Goal: Task Accomplishment & Management: Use online tool/utility

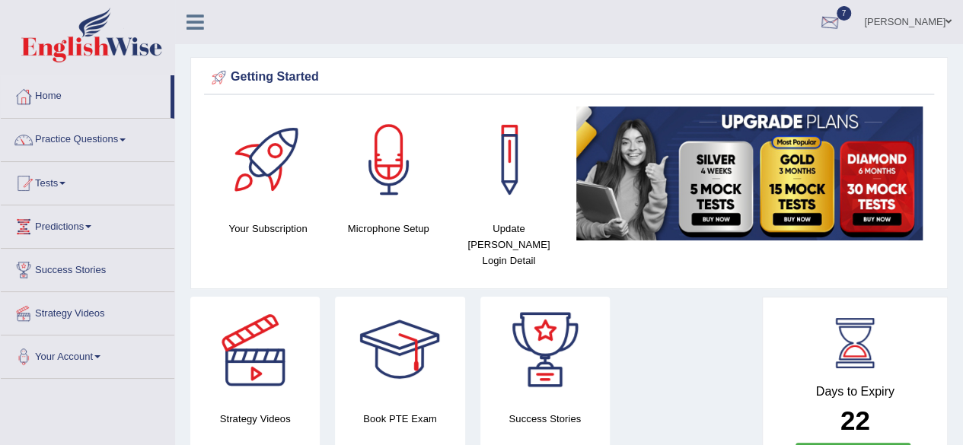
click at [841, 19] on div at bounding box center [829, 22] width 23 height 23
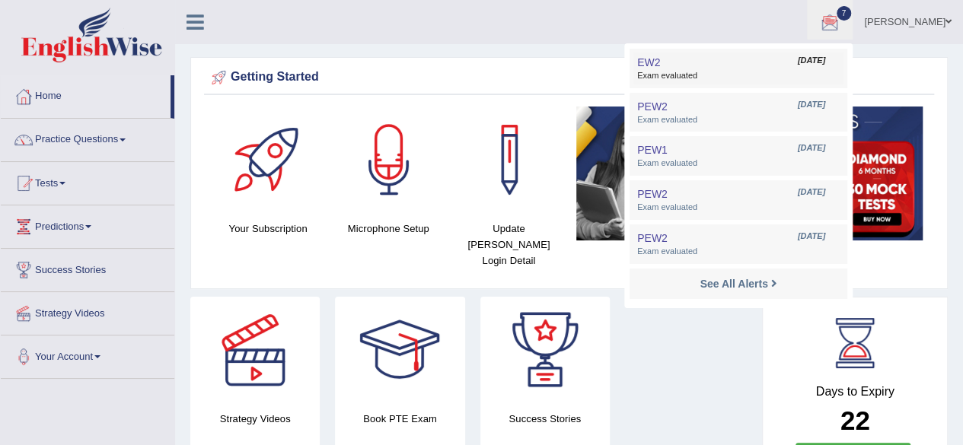
click at [737, 78] on span "Exam evaluated" at bounding box center [738, 76] width 202 height 12
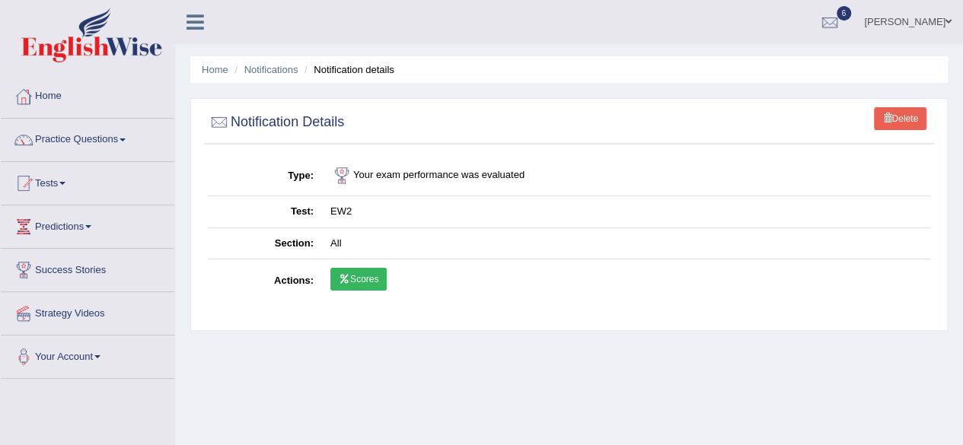
click at [351, 281] on link "Scores" at bounding box center [358, 279] width 56 height 23
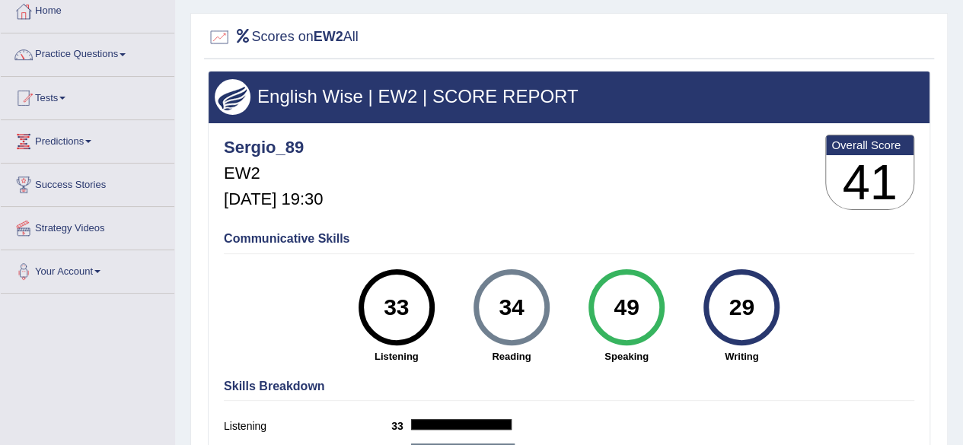
scroll to position [101, 0]
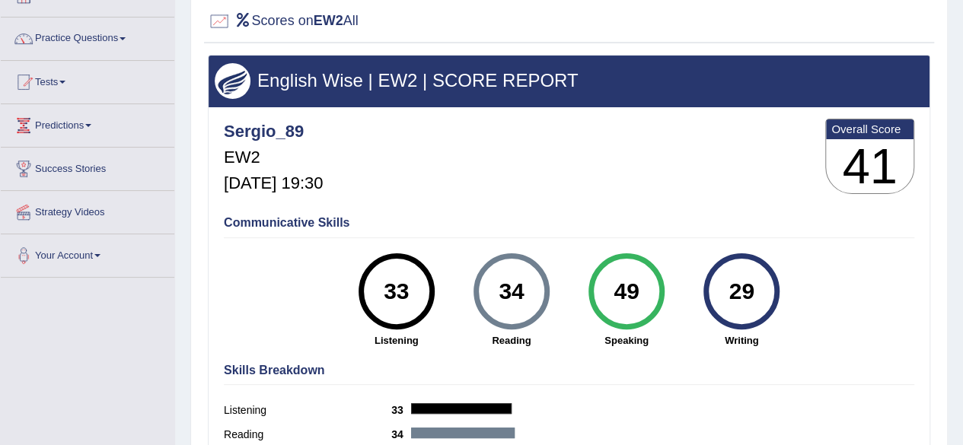
drag, startPoint x: 973, startPoint y: 113, endPoint x: 973, endPoint y: 167, distance: 53.3
click at [962, 167] on html "Toggle navigation Home Practice Questions Speaking Practice Read Aloud Repeat S…" at bounding box center [481, 121] width 963 height 445
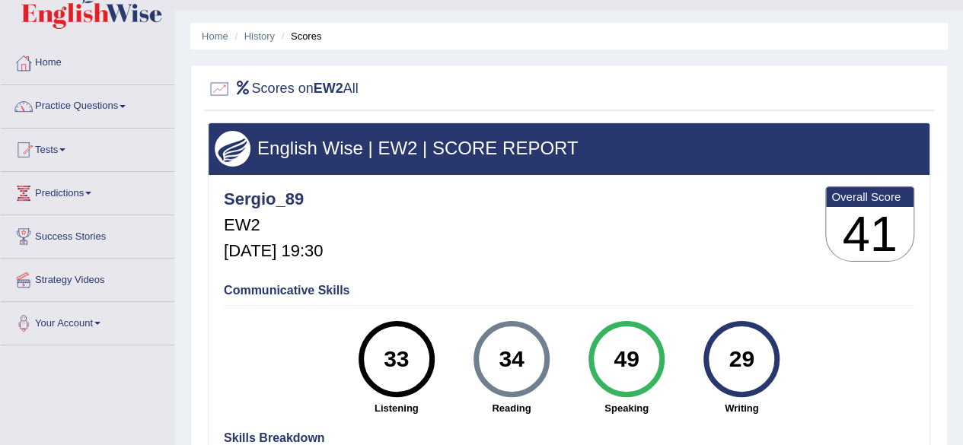
scroll to position [0, 0]
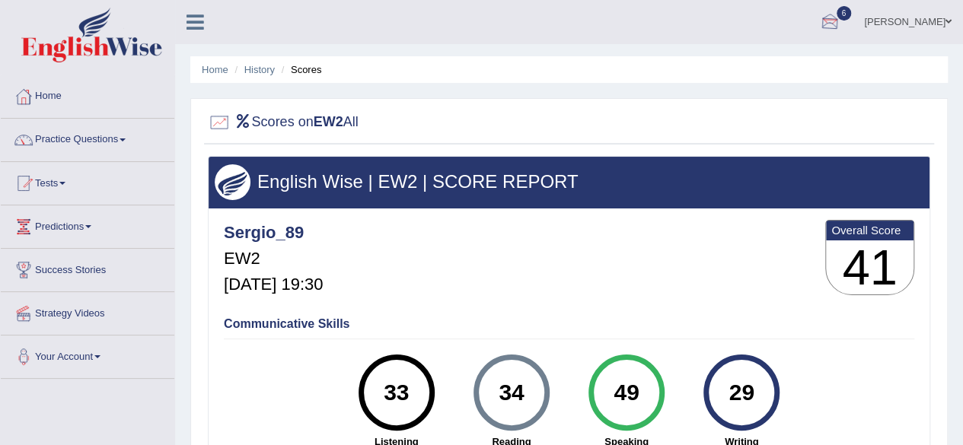
click at [841, 31] on div at bounding box center [829, 22] width 23 height 23
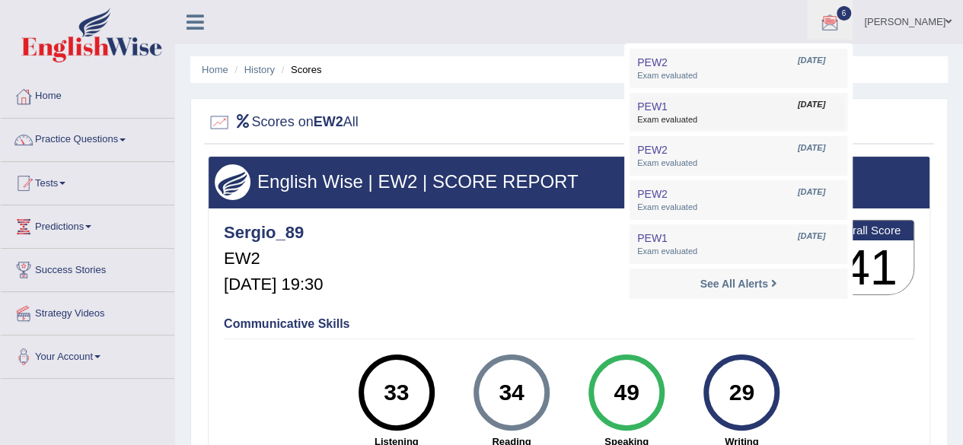
click at [708, 104] on link "PEW1 Aug 29, 2025 Exam evaluated" at bounding box center [738, 113] width 210 height 32
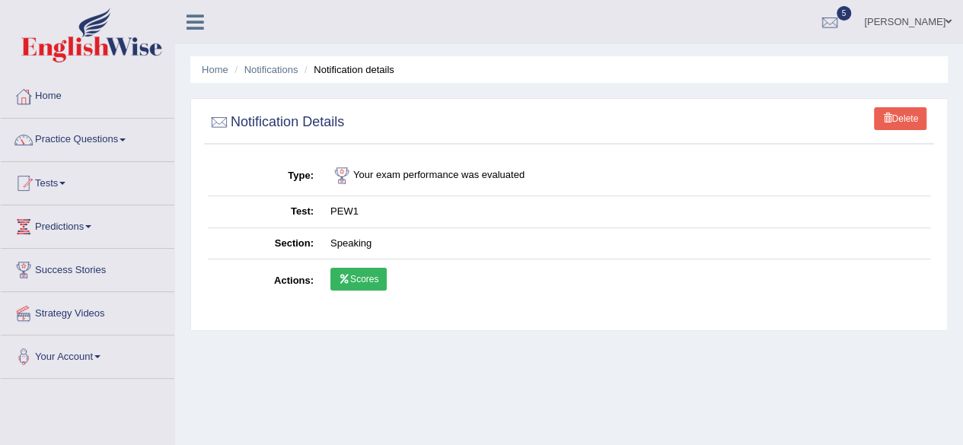
click at [377, 276] on link "Scores" at bounding box center [358, 279] width 56 height 23
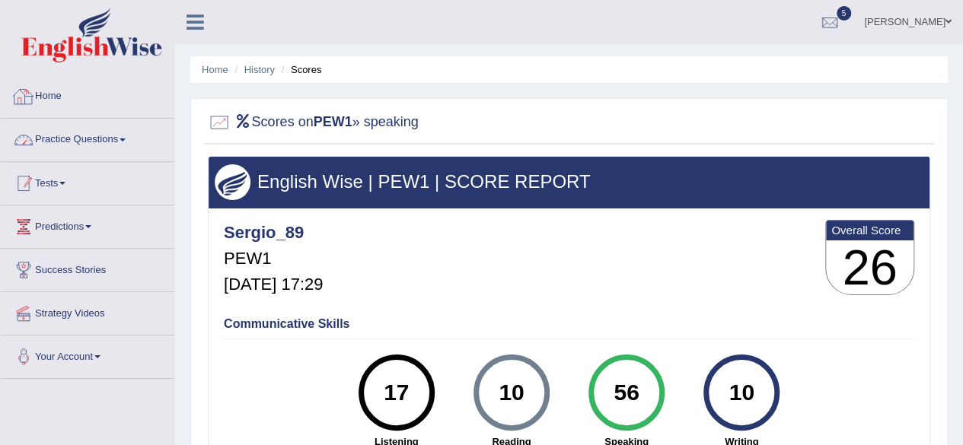
click at [104, 166] on link "Tests" at bounding box center [88, 181] width 174 height 38
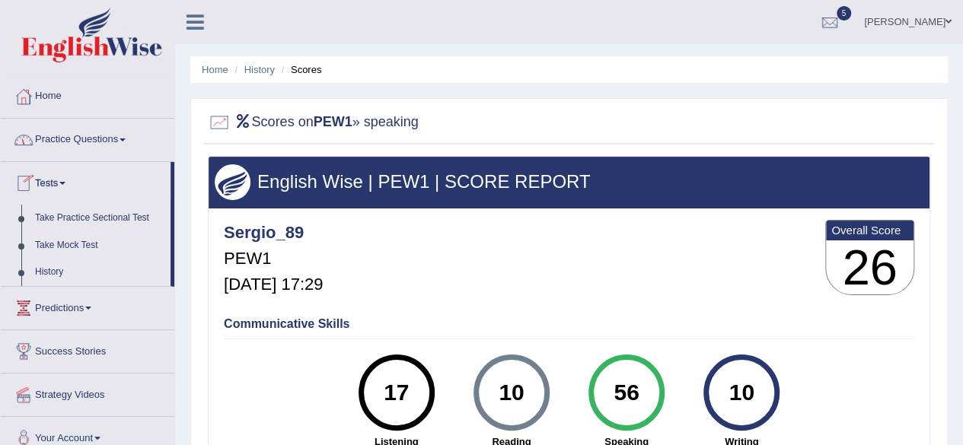
click at [60, 270] on link "History" at bounding box center [99, 272] width 142 height 27
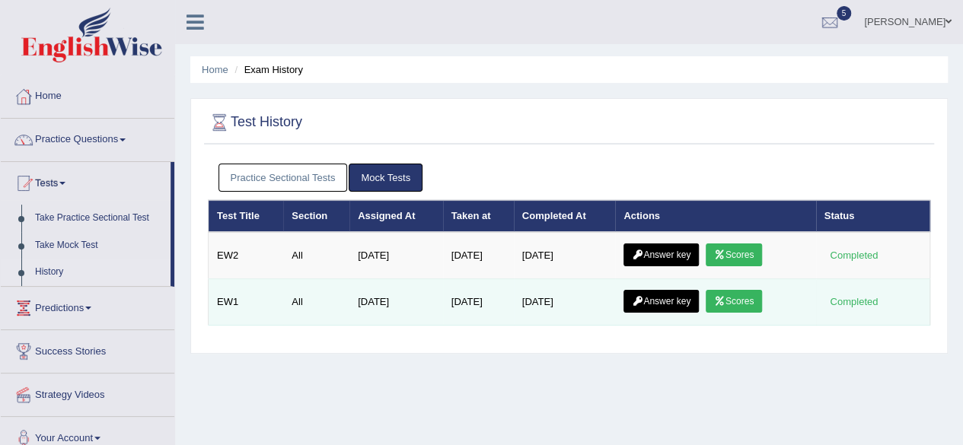
click at [750, 305] on link "Scores" at bounding box center [734, 301] width 56 height 23
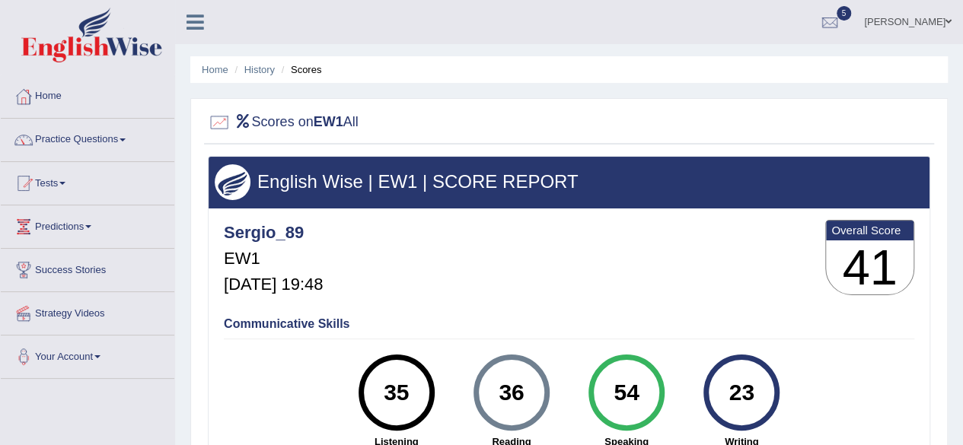
click at [938, 165] on html "Toggle navigation Home Practice Questions Speaking Practice Read Aloud Repeat S…" at bounding box center [481, 222] width 963 height 445
click at [62, 186] on link "Tests" at bounding box center [88, 181] width 174 height 38
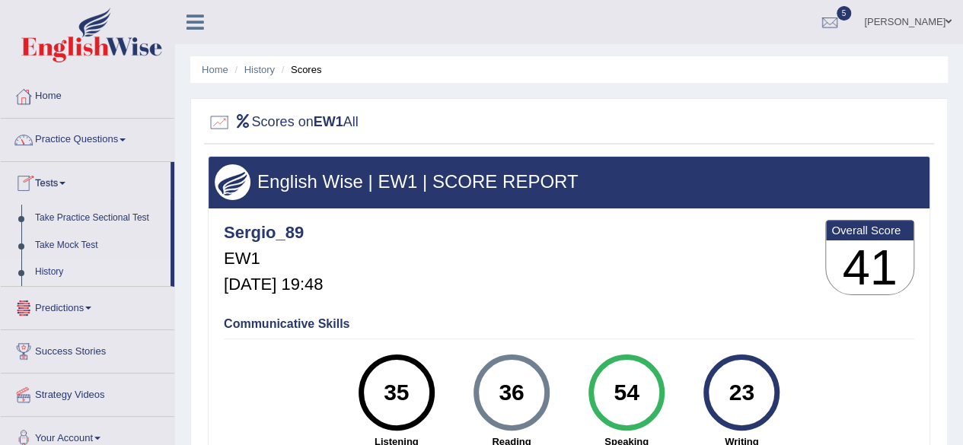
click at [55, 270] on link "History" at bounding box center [99, 272] width 142 height 27
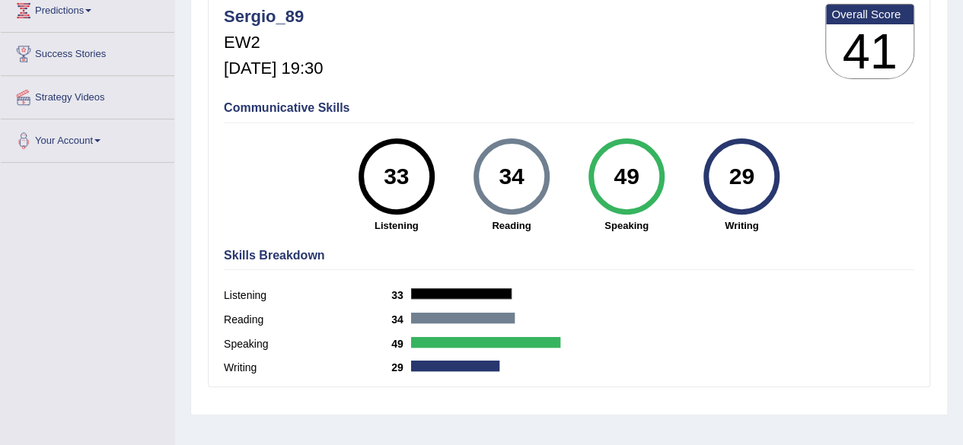
click at [949, 229] on html "Toggle navigation Home Practice Questions Speaking Practice Read Aloud Repeat S…" at bounding box center [481, 6] width 963 height 445
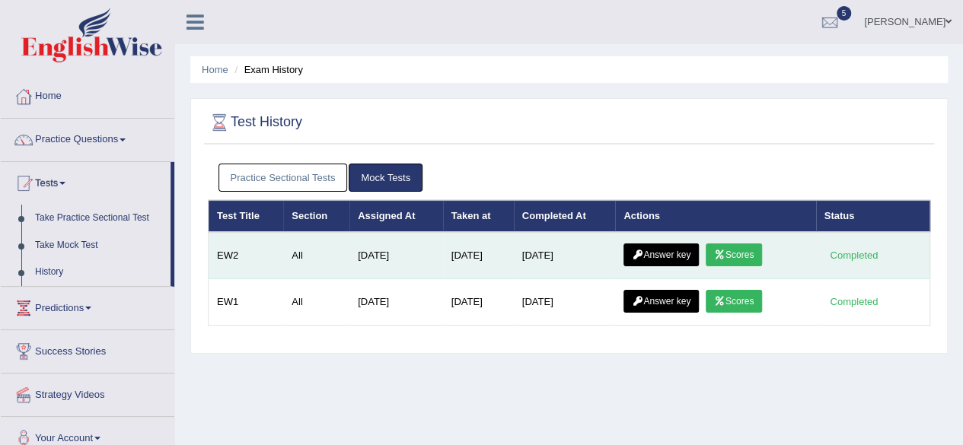
click at [657, 244] on link "Answer key" at bounding box center [660, 255] width 75 height 23
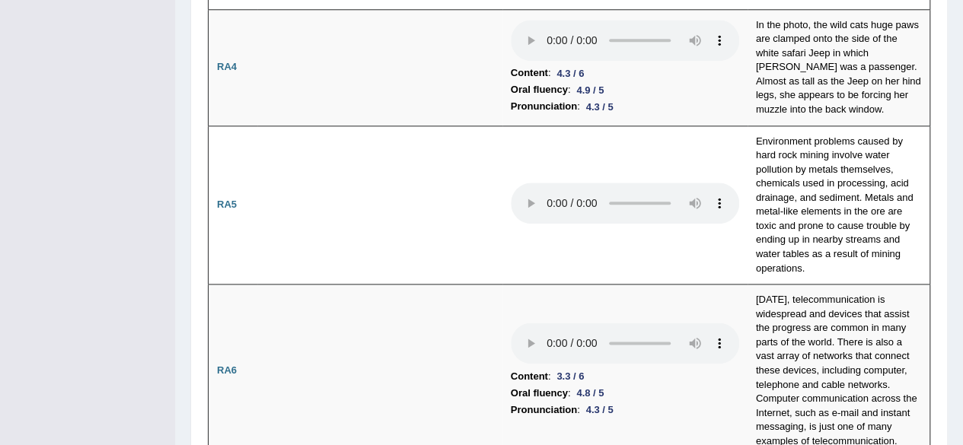
scroll to position [836, 0]
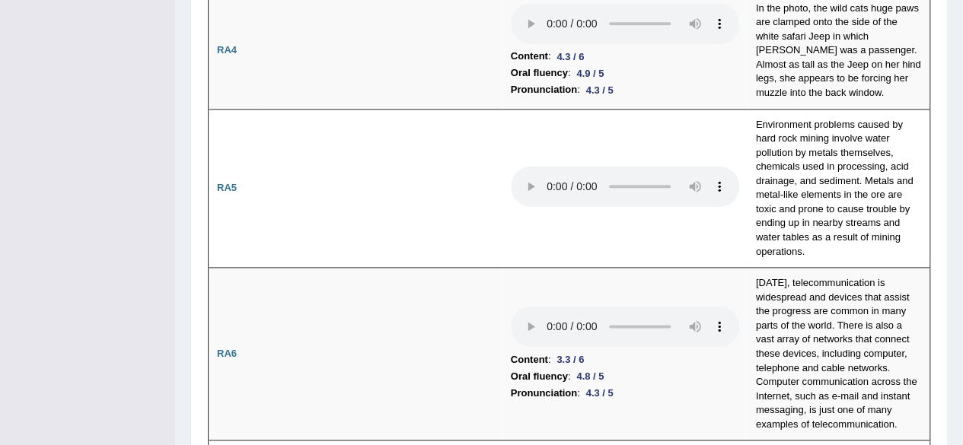
drag, startPoint x: 962, startPoint y: 30, endPoint x: 964, endPoint y: 81, distance: 51.0
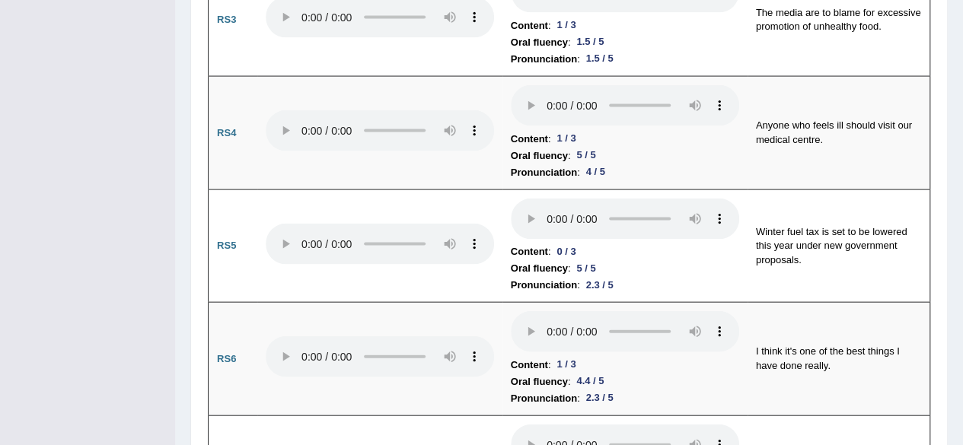
scroll to position [1506, 0]
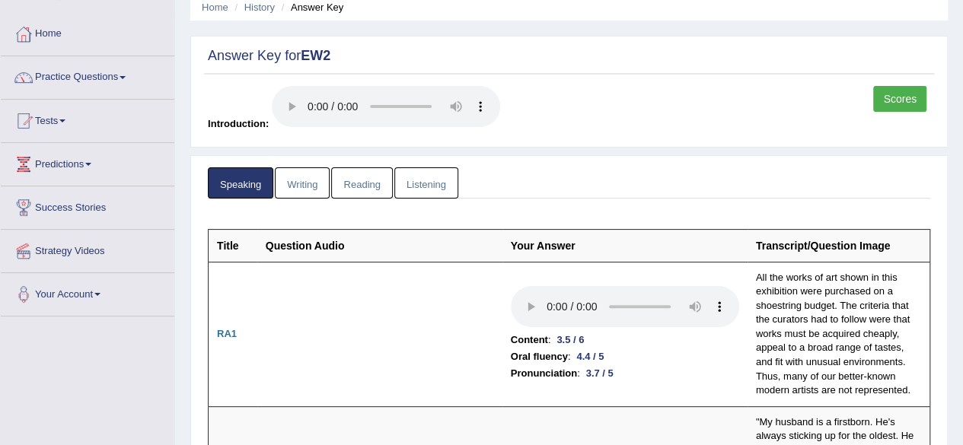
scroll to position [0, 0]
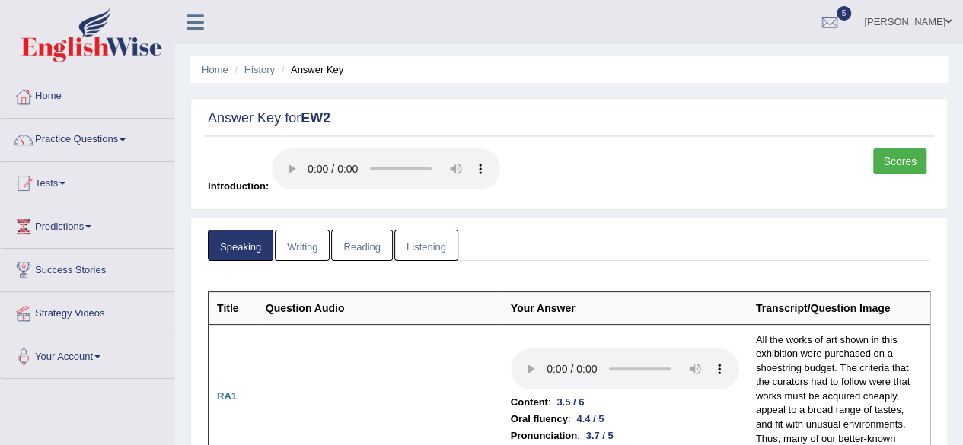
click at [319, 243] on link "Writing" at bounding box center [302, 245] width 55 height 31
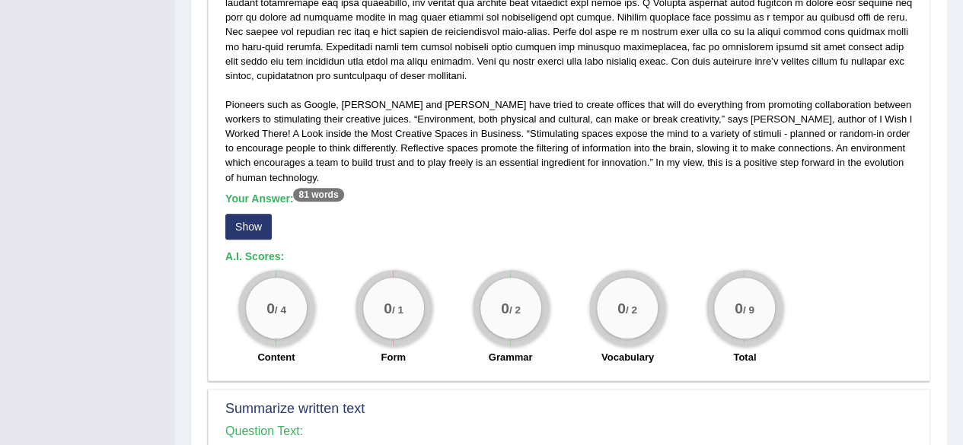
scroll to position [391, 0]
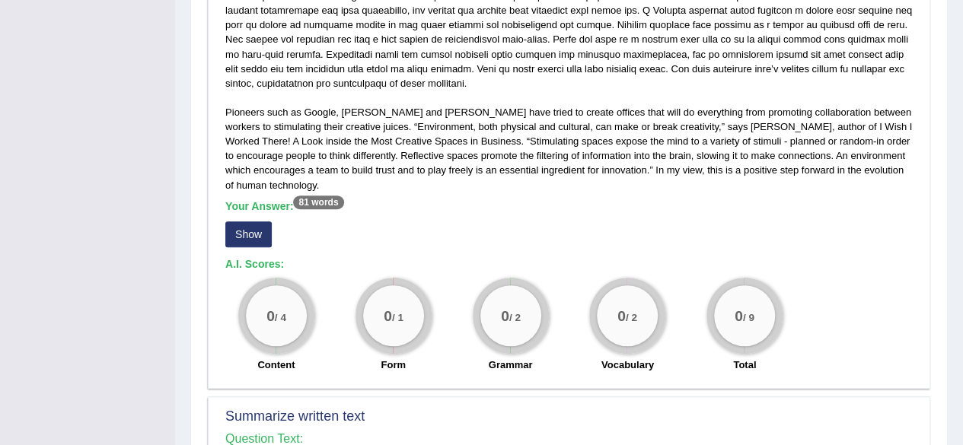
click at [253, 225] on button "Show" at bounding box center [248, 234] width 46 height 26
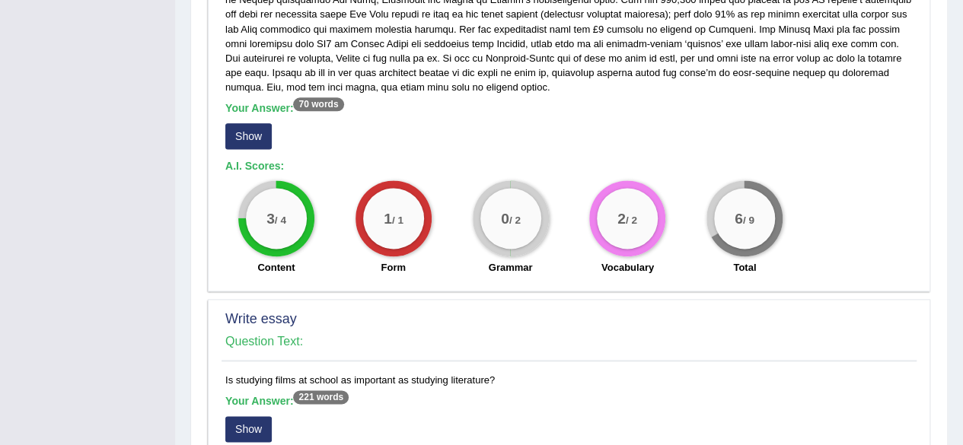
scroll to position [862, 0]
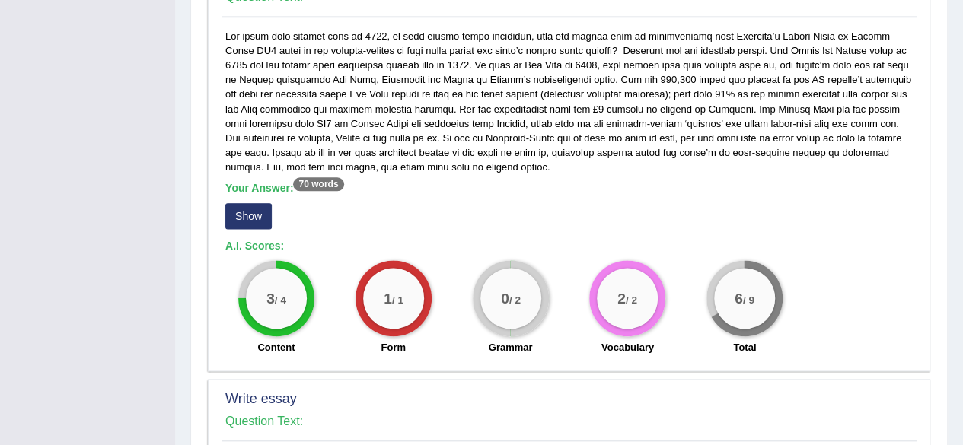
click at [260, 210] on button "Show" at bounding box center [248, 216] width 46 height 26
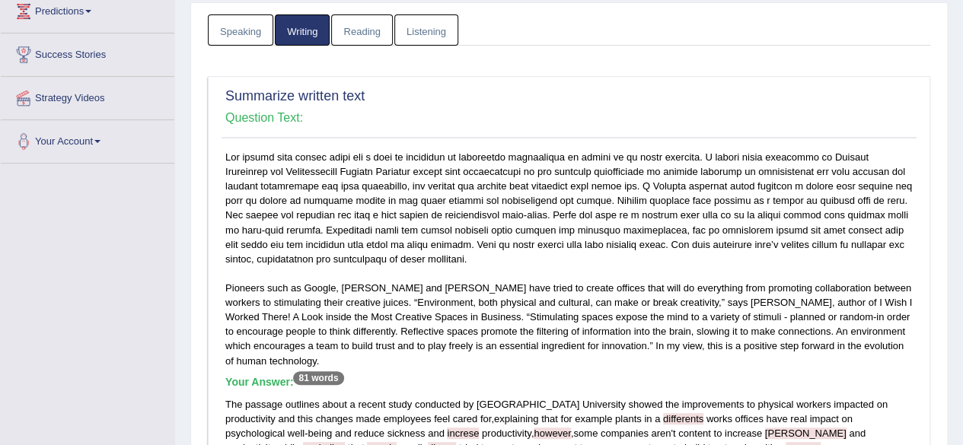
scroll to position [0, 0]
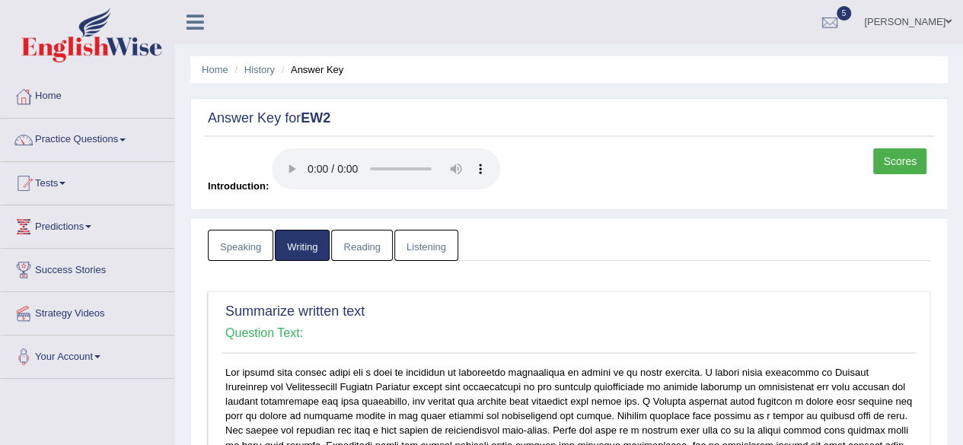
click at [362, 242] on link "Reading" at bounding box center [361, 245] width 61 height 31
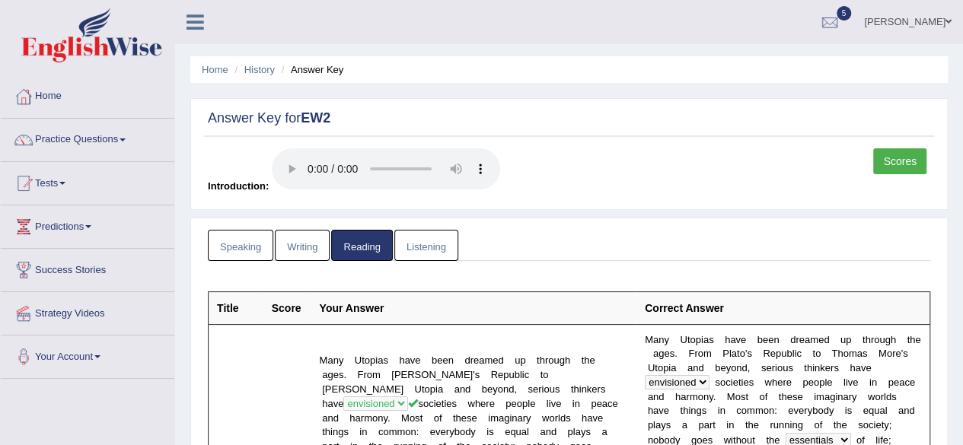
click at [451, 243] on link "Listening" at bounding box center [426, 245] width 64 height 31
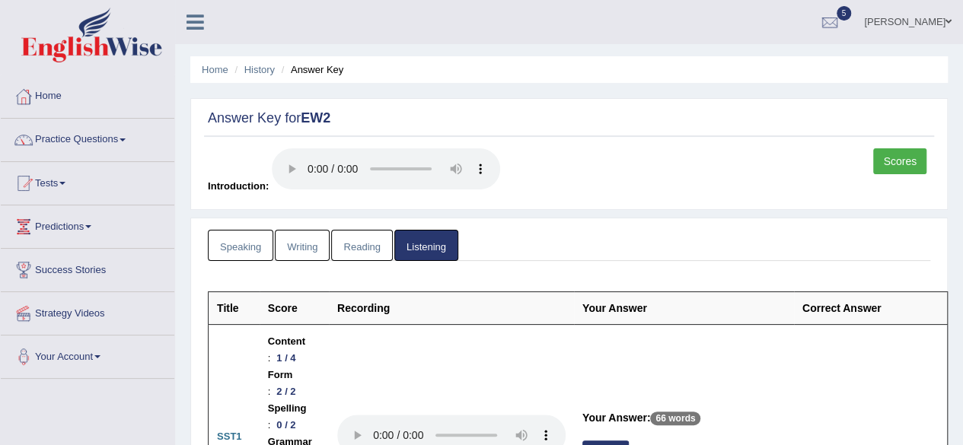
click at [253, 237] on link "Speaking" at bounding box center [240, 245] width 65 height 31
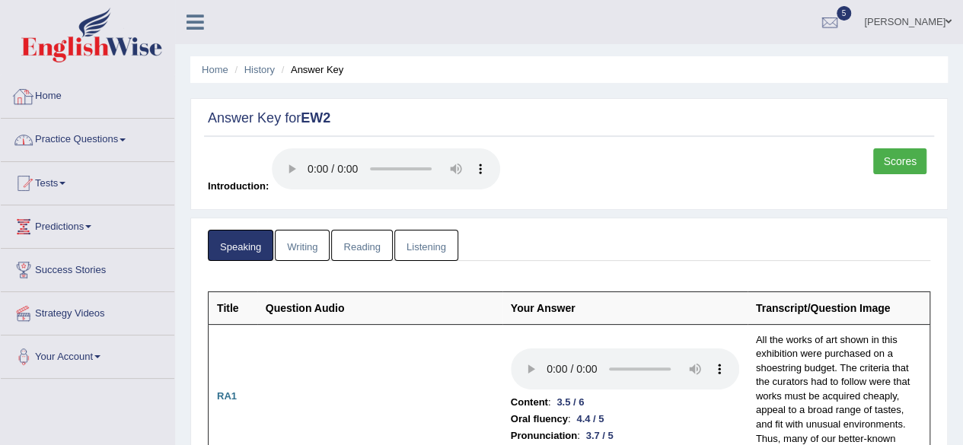
click at [120, 136] on link "Practice Questions" at bounding box center [88, 138] width 174 height 38
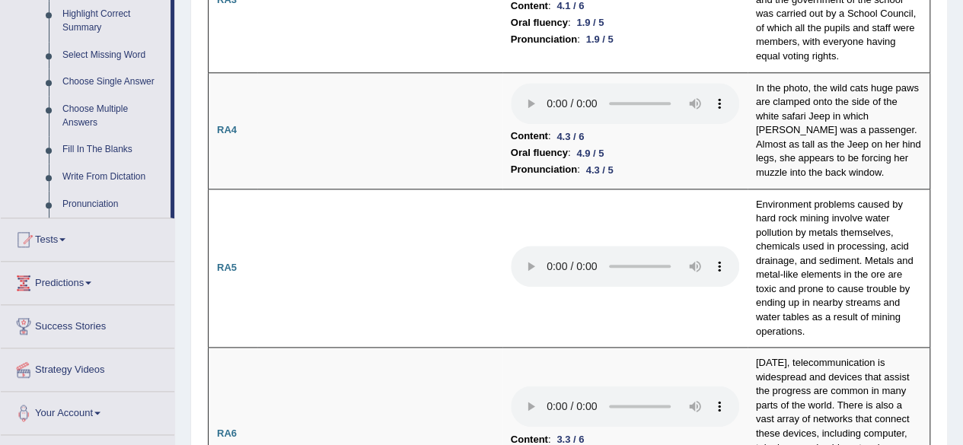
click at [32, 240] on div at bounding box center [23, 239] width 23 height 23
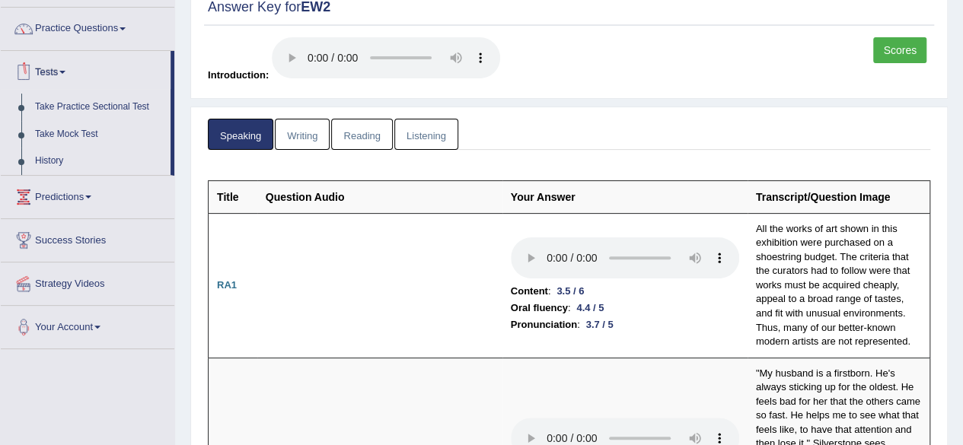
scroll to position [110, 0]
click at [43, 133] on link "Take Mock Test" at bounding box center [99, 135] width 142 height 27
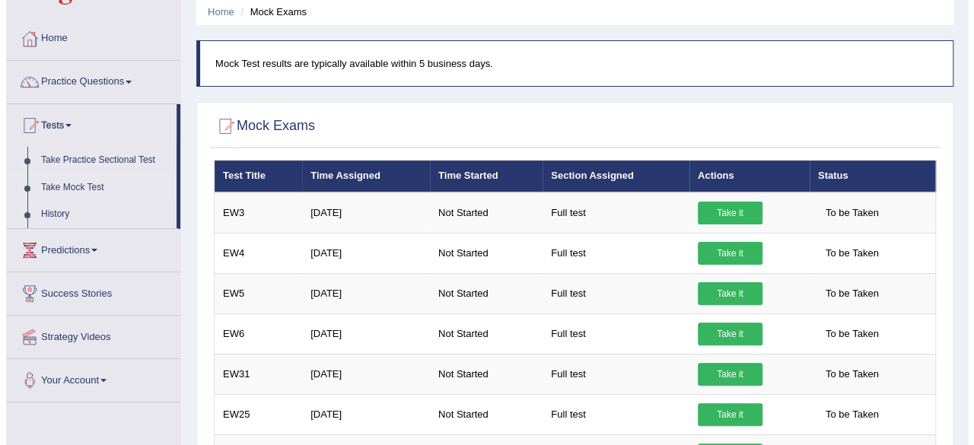
scroll to position [59, 0]
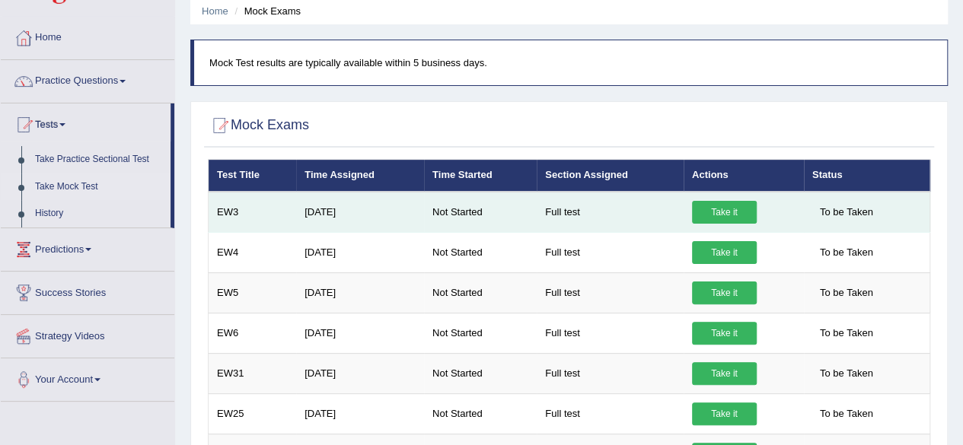
click at [704, 218] on link "Take it" at bounding box center [724, 212] width 65 height 23
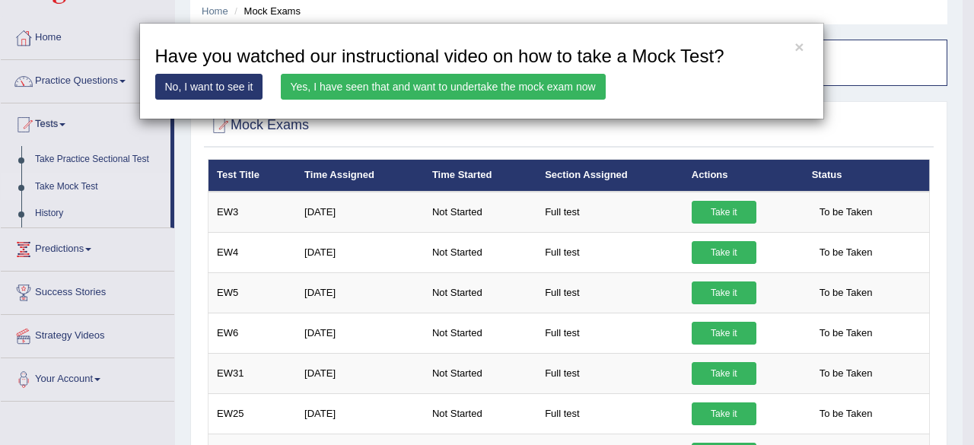
click at [491, 75] on link "Yes, I have seen that and want to undertake the mock exam now" at bounding box center [443, 87] width 325 height 26
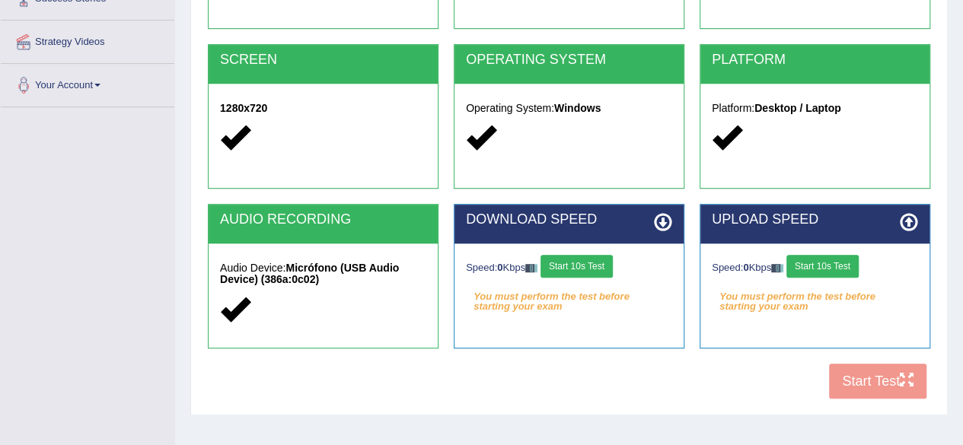
click at [604, 265] on button "Start 10s Test" at bounding box center [576, 266] width 72 height 23
click at [613, 268] on button "Start 10s Test" at bounding box center [592, 266] width 72 height 23
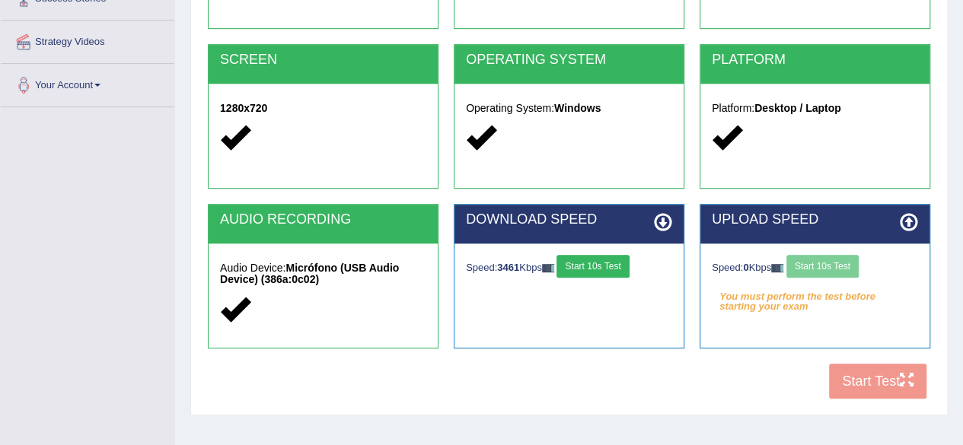
click at [837, 263] on div "Speed: 0 Kbps Start 10s Test" at bounding box center [815, 268] width 206 height 27
click at [837, 263] on button "Start 10s Test" at bounding box center [822, 266] width 72 height 23
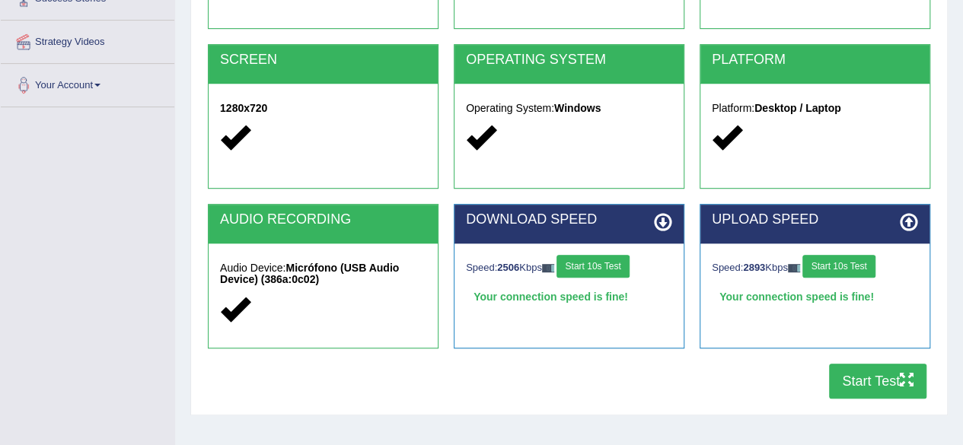
click at [849, 383] on button "Start Test" at bounding box center [877, 381] width 97 height 35
